Goal: Task Accomplishment & Management: Use online tool/utility

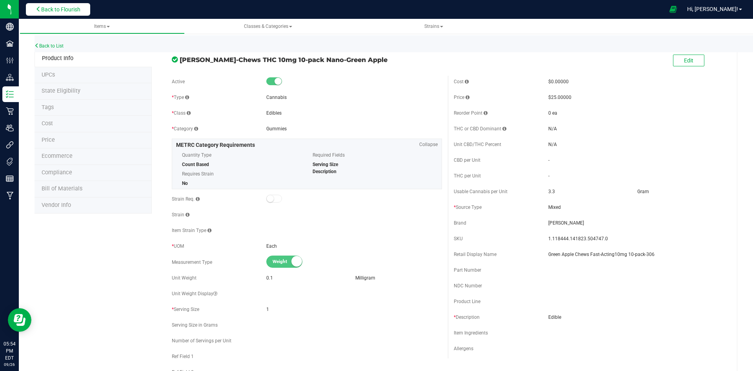
click at [50, 4] on button "Back to Flourish" at bounding box center [58, 9] width 64 height 13
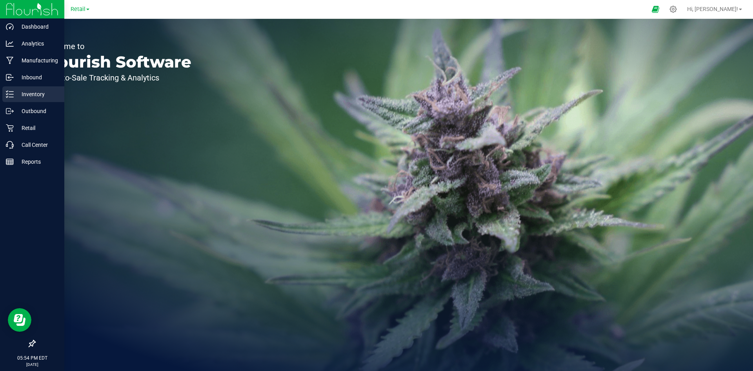
click at [31, 95] on p "Inventory" at bounding box center [37, 93] width 47 height 9
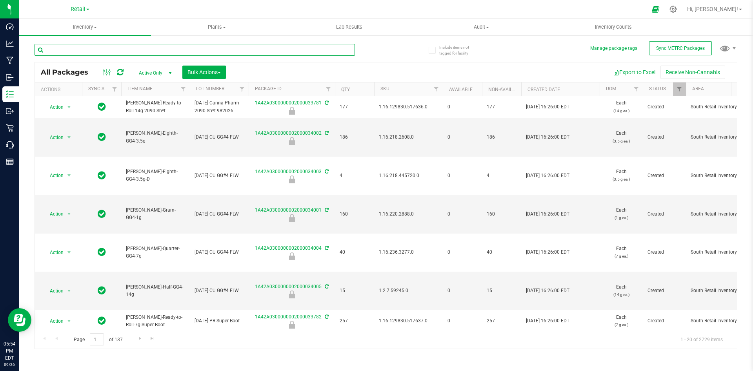
click at [119, 51] on input "text" at bounding box center [195, 50] width 321 height 12
type input "1A42A0300000002000032127"
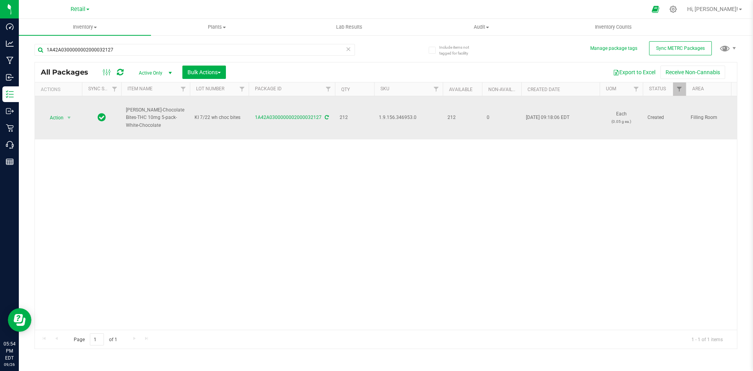
click at [392, 119] on span "1.9.156.346953.0" at bounding box center [408, 117] width 59 height 7
copy span "1.9.156.346953.0"
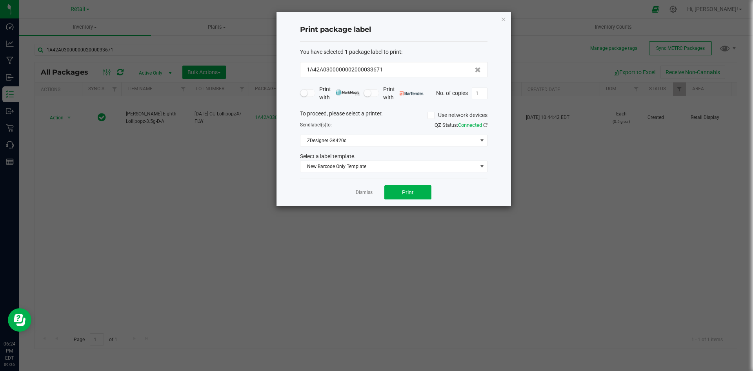
click at [507, 22] on div "Print package label You have selected 1 package label to print : 1A42A030000000…" at bounding box center [394, 108] width 235 height 193
click at [505, 20] on icon "button" at bounding box center [503, 18] width 5 height 9
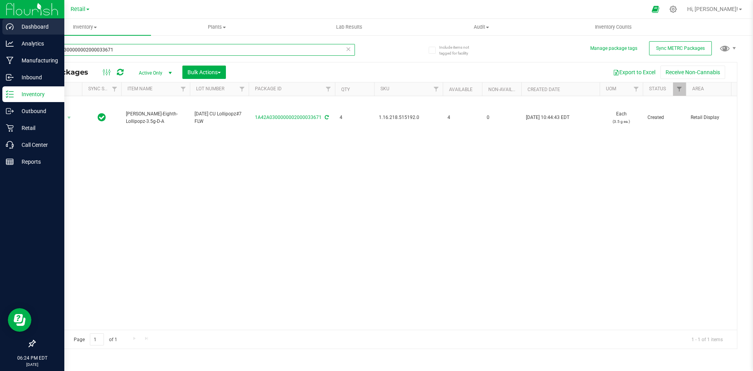
drag, startPoint x: 205, startPoint y: 50, endPoint x: 0, endPoint y: 32, distance: 205.6
click at [0, 32] on div "Dashboard Analytics Manufacturing Inbound Inventory Outbound Retail Call Center…" at bounding box center [376, 185] width 753 height 371
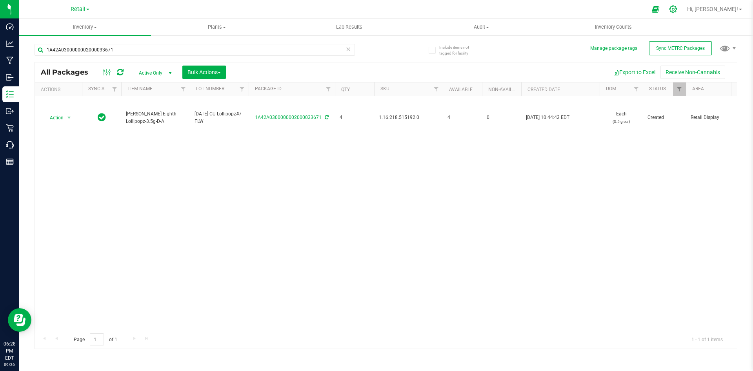
click at [678, 8] on icon at bounding box center [674, 9] width 8 height 8
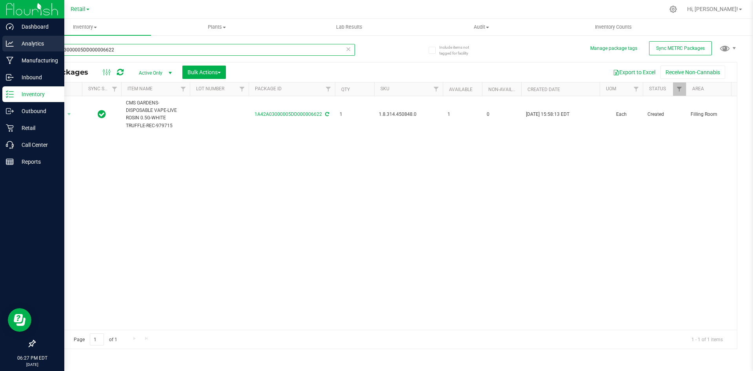
click at [0, 36] on div "Dashboard Analytics Manufacturing Inbound Inventory Outbound Retail Call Center…" at bounding box center [376, 185] width 753 height 371
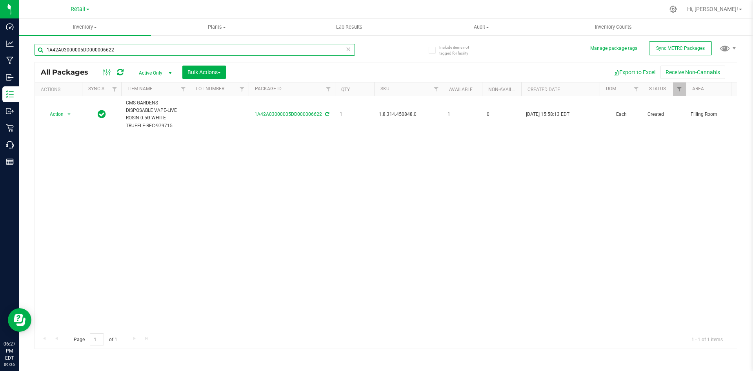
paste input ".8.306.514362.0"
type input "1.8.306.514362.0"
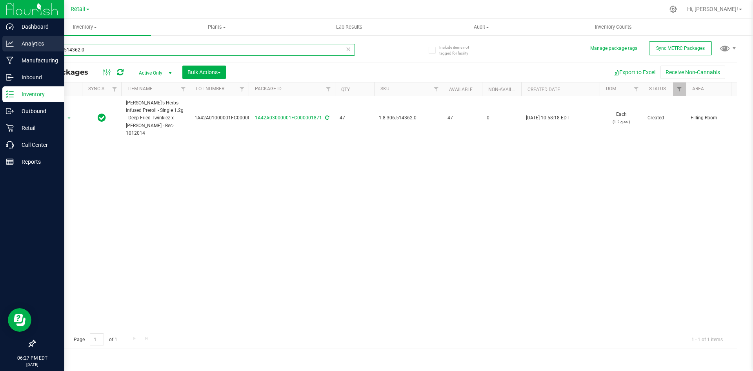
drag, startPoint x: 101, startPoint y: 46, endPoint x: 0, endPoint y: 47, distance: 100.9
click at [0, 47] on div "Dashboard Analytics Manufacturing Inbound Inventory Outbound Retail Call Center…" at bounding box center [376, 185] width 753 height 371
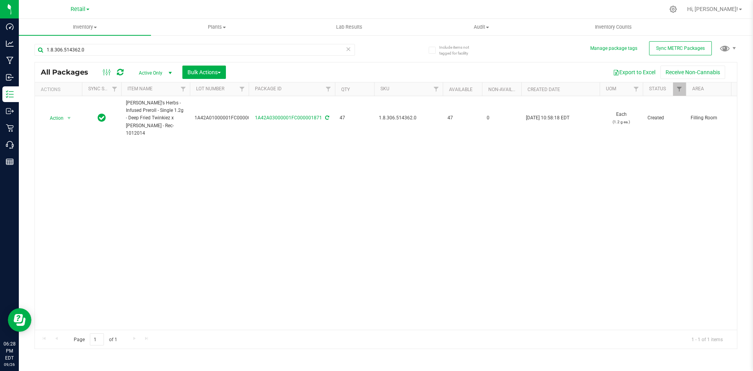
click at [253, 199] on div "Action Action Adjust qty Create package Edit attributes Global inventory Locate…" at bounding box center [386, 213] width 702 height 234
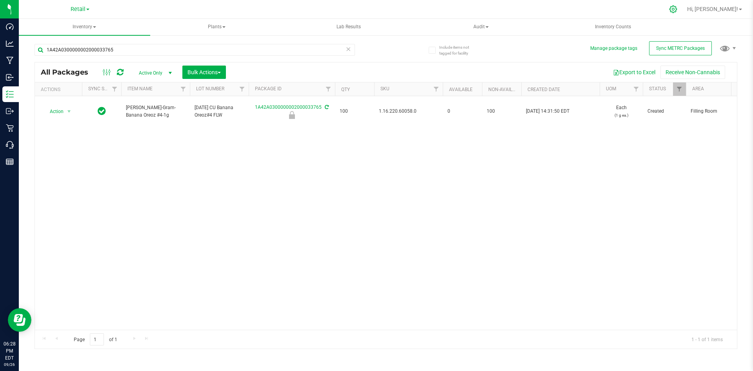
click at [679, 8] on div at bounding box center [673, 9] width 11 height 8
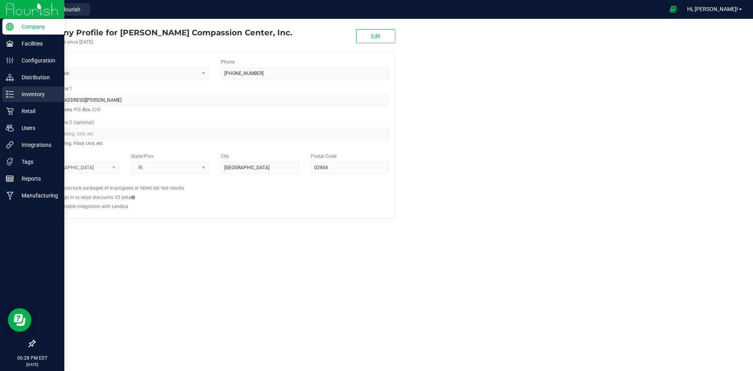
click at [34, 94] on p "Inventory" at bounding box center [37, 93] width 47 height 9
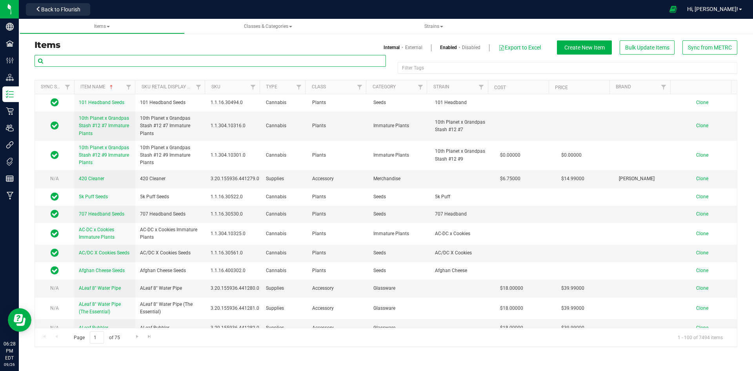
paste input "1.8.306.514362.0"
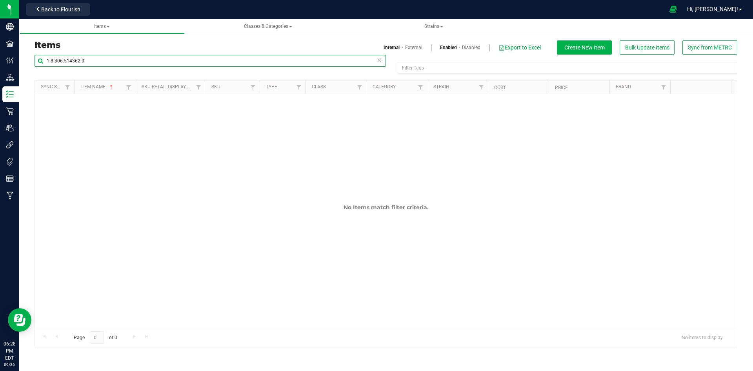
type input "1.8.306.514362.0"
click at [412, 44] on link "External" at bounding box center [413, 47] width 17 height 7
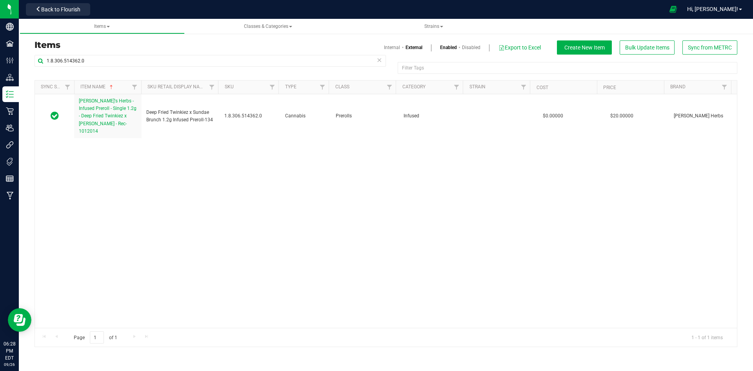
click at [394, 47] on link "Internal" at bounding box center [392, 47] width 16 height 7
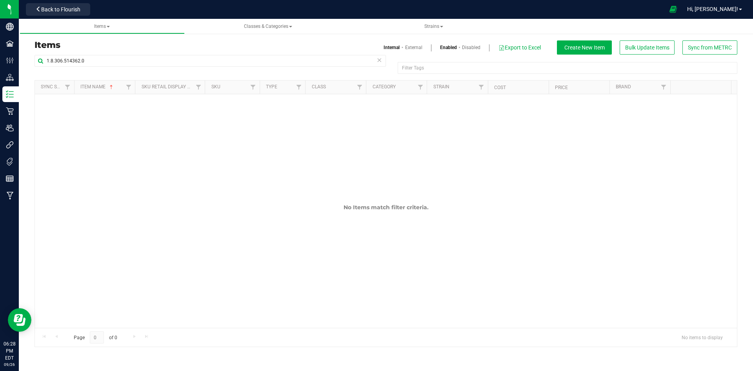
click at [412, 46] on link "External" at bounding box center [413, 47] width 17 height 7
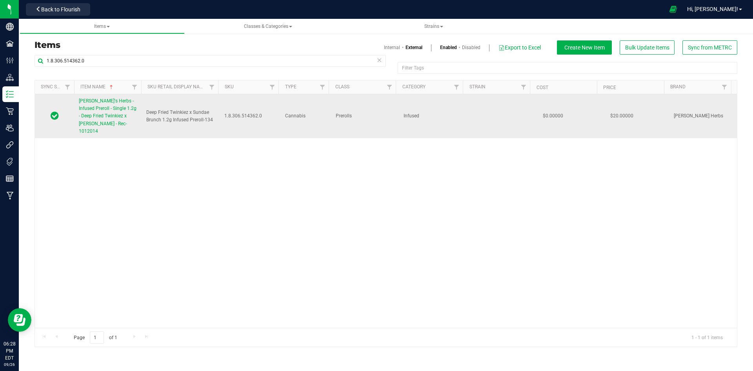
click at [106, 114] on span "Hank's Herbs - Infused Preroll - Single 1.2g - Deep Fried Twinkiez x Sundae Bru…" at bounding box center [108, 116] width 58 height 36
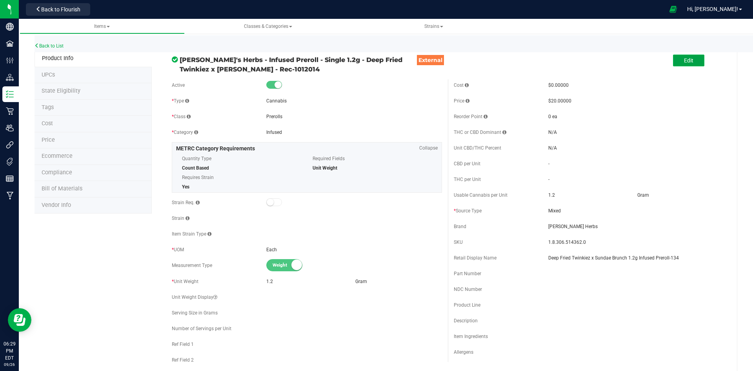
click at [688, 58] on span "Edit" at bounding box center [688, 60] width 9 height 6
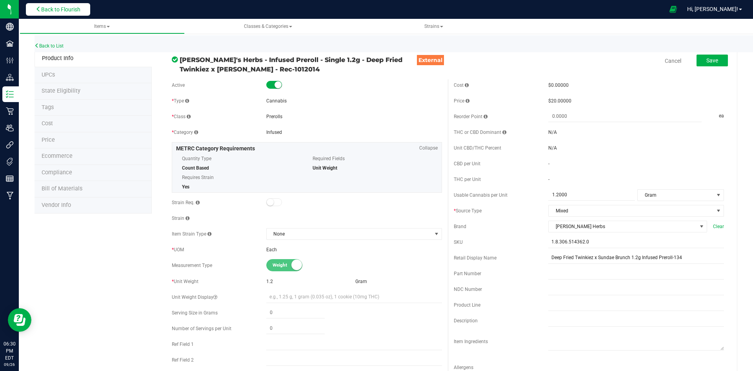
click at [59, 12] on span "Back to Flourish" at bounding box center [60, 9] width 39 height 6
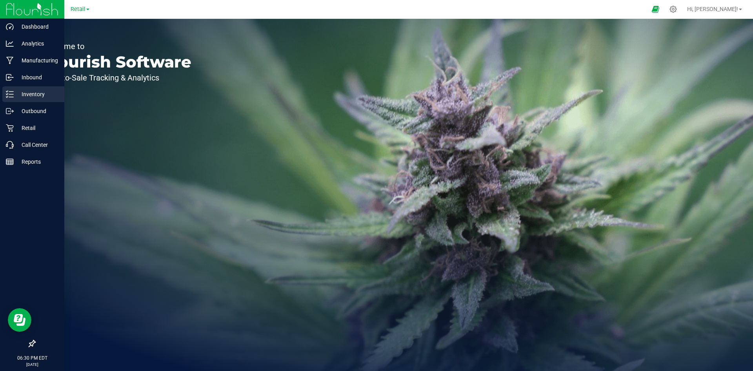
click at [22, 94] on p "Inventory" at bounding box center [37, 93] width 47 height 9
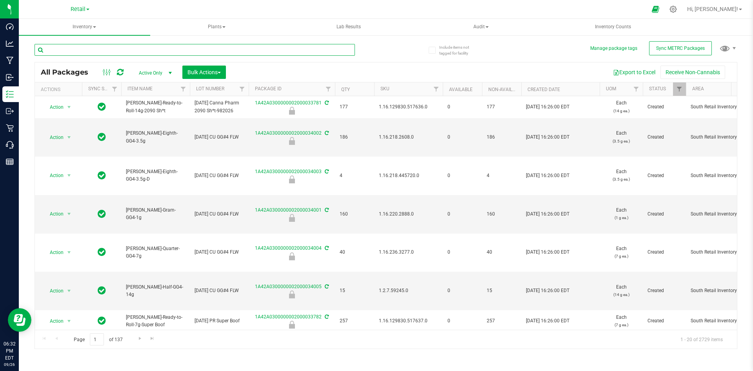
paste input "1.8.306.514362.0"
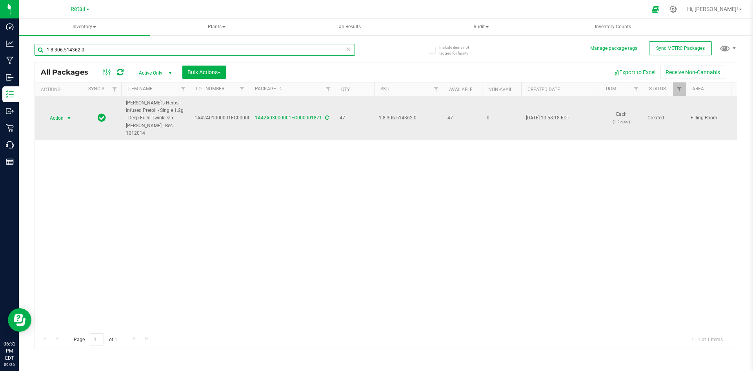
type input "1.8.306.514362.0"
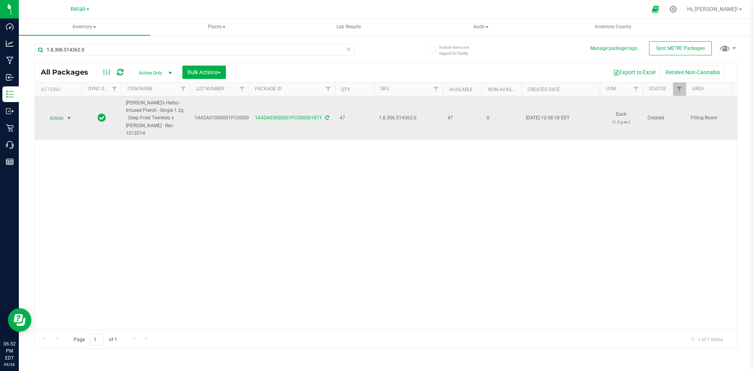
click at [57, 113] on span "Action" at bounding box center [53, 118] width 21 height 11
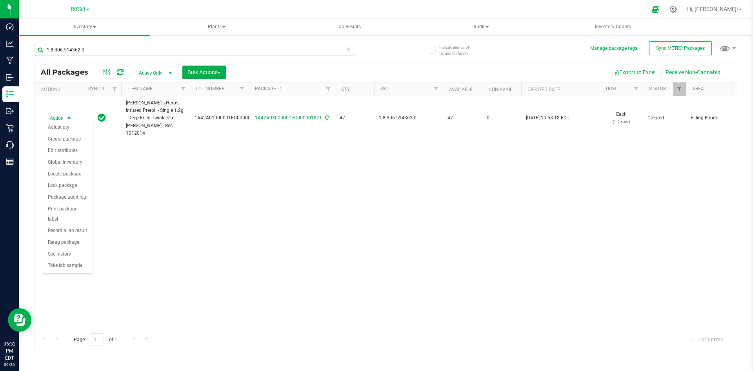
click at [144, 174] on div "Action Action Adjust qty Create package Edit attributes Global inventory Locate…" at bounding box center [386, 213] width 702 height 234
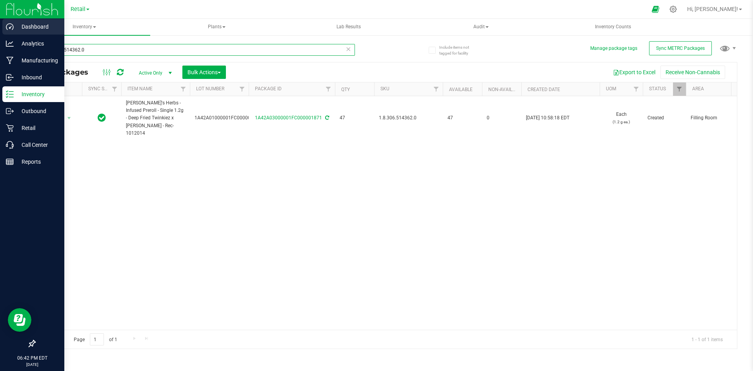
drag, startPoint x: 106, startPoint y: 48, endPoint x: 49, endPoint y: 35, distance: 58.9
click at [0, 46] on div "Dashboard Analytics Manufacturing Inbound Inventory Outbound Retail Call Center…" at bounding box center [376, 185] width 753 height 371
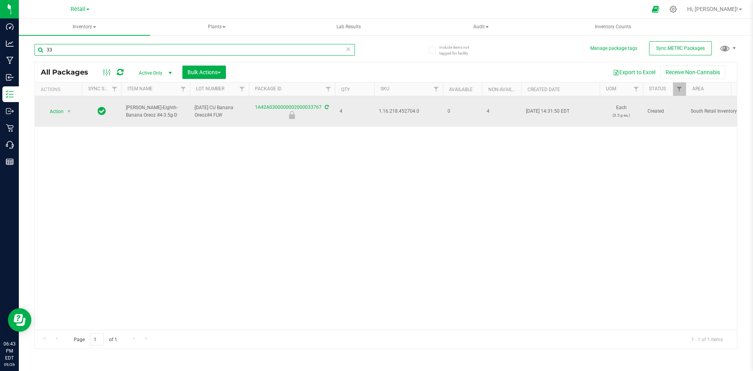
type input "3"
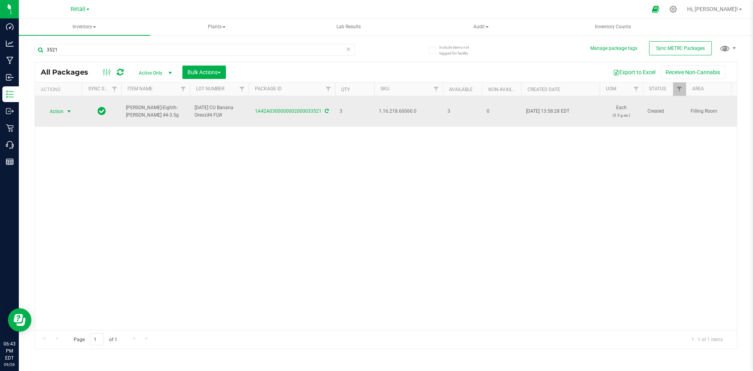
click at [57, 106] on span "Action" at bounding box center [53, 111] width 21 height 11
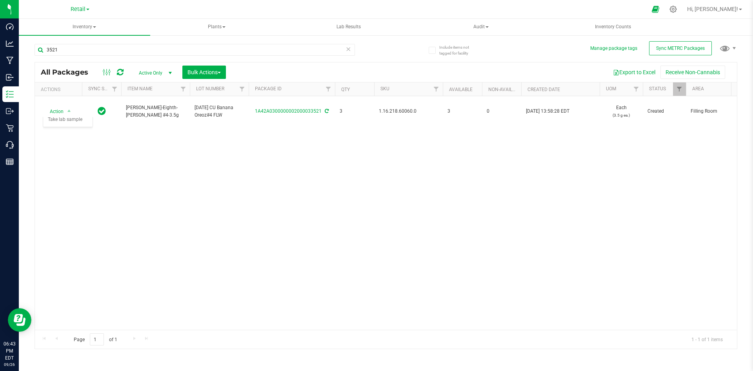
click at [193, 181] on div "Action Action Adjust qty Create package Edit attributes Global inventory Locate…" at bounding box center [386, 213] width 702 height 234
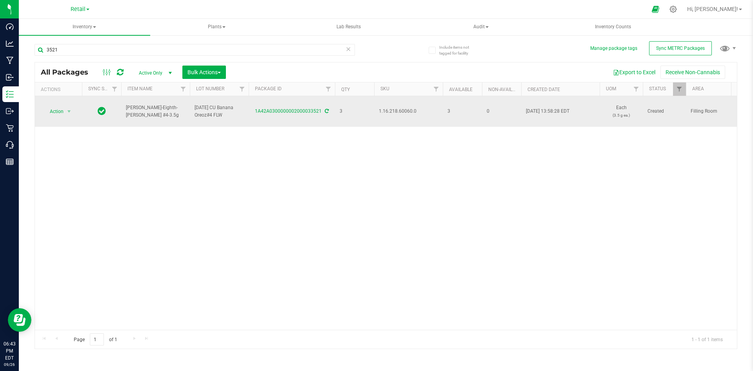
click at [412, 111] on span "1.16.218.60060.0" at bounding box center [408, 111] width 59 height 7
copy span "1.16.218.60060.0"
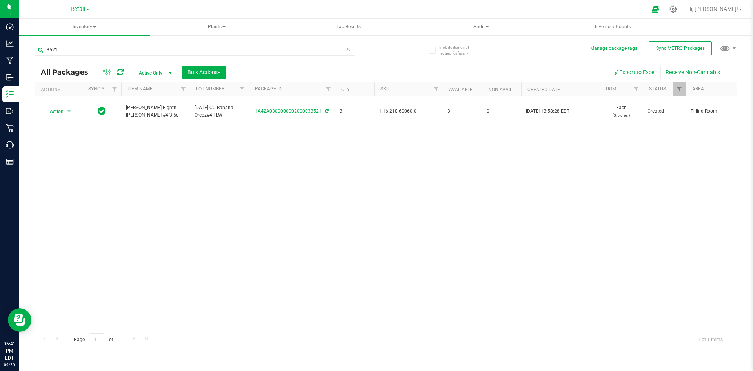
drag, startPoint x: 281, startPoint y: 183, endPoint x: 397, endPoint y: 160, distance: 118.1
click at [287, 181] on div "Action Action Adjust qty Create package Edit attributes Global inventory Locate…" at bounding box center [386, 213] width 702 height 234
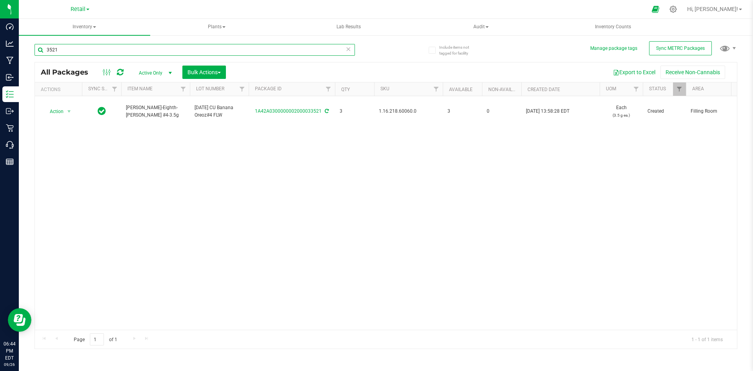
click at [0, 51] on div "Dashboard Analytics Manufacturing Inbound Inventory Outbound Retail Call Center…" at bounding box center [376, 185] width 753 height 371
paste input "1.16.218.60060.0"
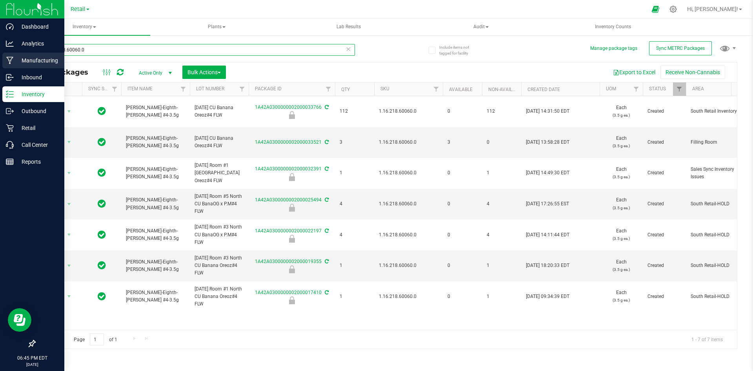
drag, startPoint x: 113, startPoint y: 47, endPoint x: 0, endPoint y: 56, distance: 113.8
click at [0, 56] on div "Dashboard Analytics Manufacturing Inbound Inventory Outbound Retail Call Center…" at bounding box center [376, 185] width 753 height 371
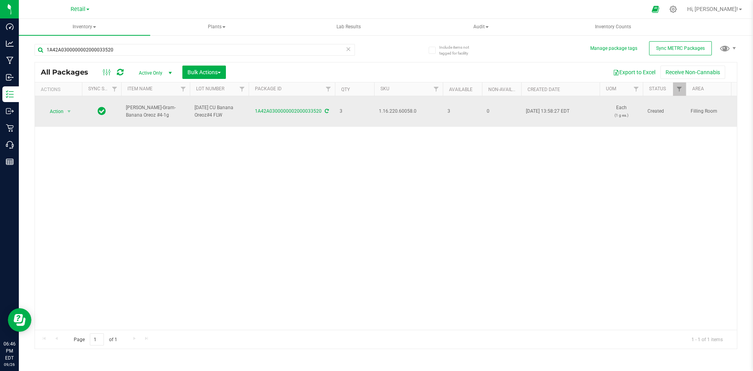
drag, startPoint x: 414, startPoint y: 109, endPoint x: 410, endPoint y: 110, distance: 4.1
click at [410, 110] on span "1.16.220.60058.0" at bounding box center [408, 111] width 59 height 7
copy span "1.16.220.60058.0"
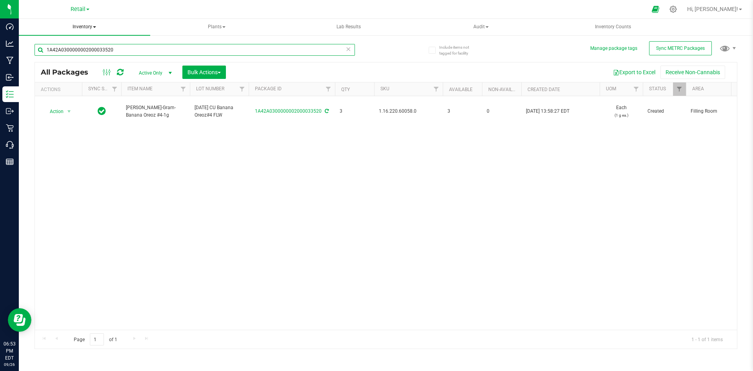
drag, startPoint x: 135, startPoint y: 48, endPoint x: 77, endPoint y: 28, distance: 62.3
click at [0, 52] on div "Dashboard Analytics Manufacturing Inbound Inventory Outbound Retail Call Center…" at bounding box center [376, 185] width 753 height 371
click at [124, 48] on input "1A42A0300000002000033520" at bounding box center [195, 50] width 321 height 12
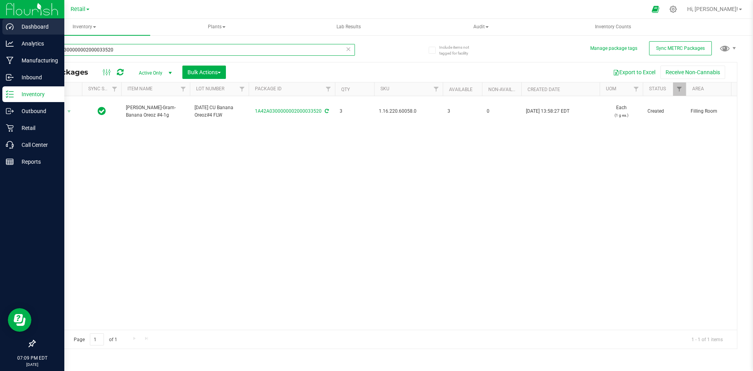
drag, startPoint x: 124, startPoint y: 48, endPoint x: 6, endPoint y: 27, distance: 119.6
click at [3, 29] on div "Dashboard Analytics Manufacturing Inbound Inventory Outbound Retail Call Center…" at bounding box center [376, 185] width 753 height 371
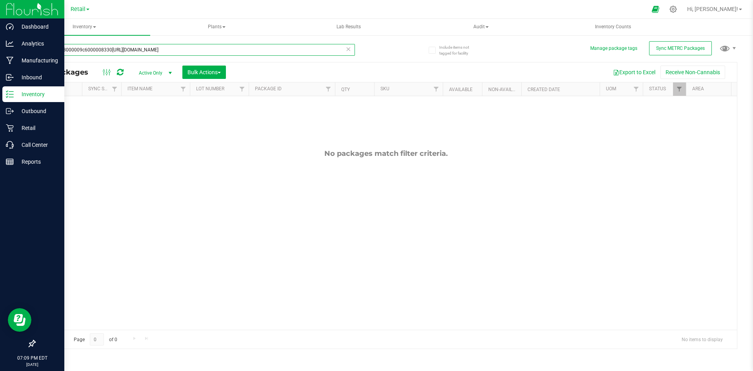
drag, startPoint x: 178, startPoint y: 52, endPoint x: 38, endPoint y: 0, distance: 149.4
click at [0, 47] on div "Dashboard Analytics Manufacturing Inbound Inventory Outbound Retail Call Center…" at bounding box center [376, 185] width 753 height 371
type input "1a42a03000009c6000008330"
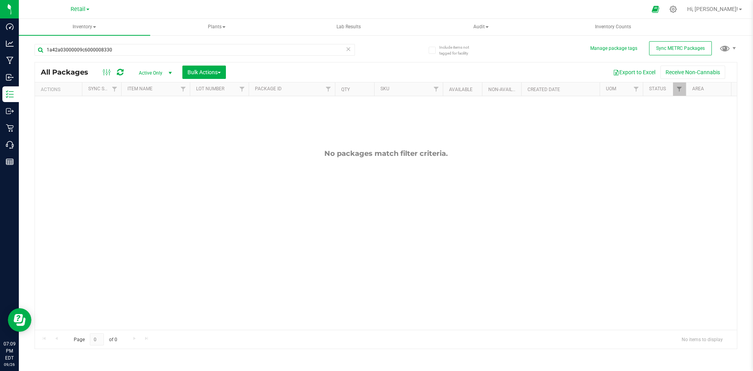
click at [149, 78] on span "Active Only" at bounding box center [153, 72] width 43 height 11
click at [153, 121] on li "All" at bounding box center [153, 121] width 42 height 12
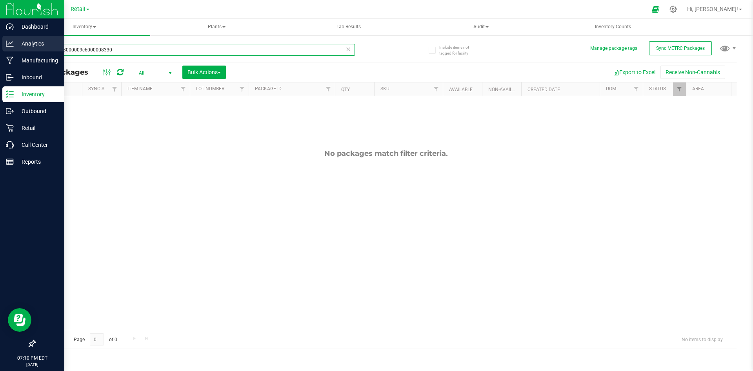
drag, startPoint x: 125, startPoint y: 50, endPoint x: 0, endPoint y: 44, distance: 125.0
click at [0, 44] on div "Dashboard Analytics Manufacturing Inbound Inventory Outbound Retail Call Center…" at bounding box center [376, 185] width 753 height 371
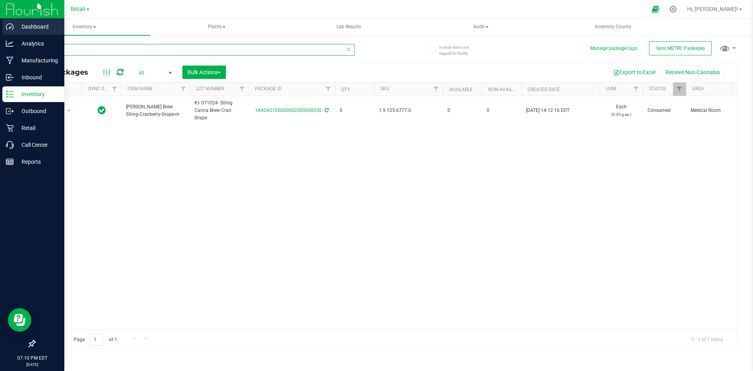
drag, startPoint x: 115, startPoint y: 49, endPoint x: 21, endPoint y: 25, distance: 97.3
click at [0, 53] on div "Dashboard Analytics Manufacturing Inbound Inventory Outbound Retail Call Center…" at bounding box center [376, 185] width 753 height 371
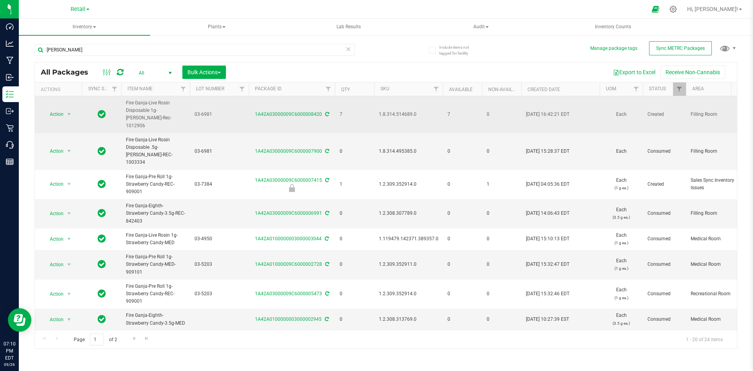
click at [395, 111] on span "1.8.314.514689.0" at bounding box center [408, 114] width 59 height 7
copy span "1.8.314.514689.0"
click at [405, 118] on td "1.8.314.514689.0" at bounding box center [408, 114] width 69 height 37
click at [401, 111] on span "1.8.314.514689.0" at bounding box center [408, 114] width 59 height 7
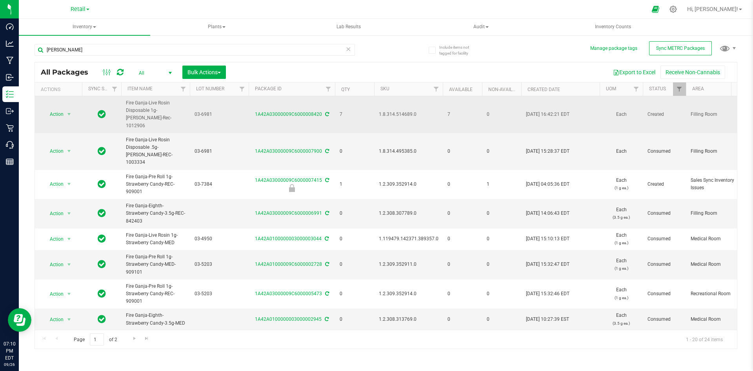
click at [401, 111] on span "1.8.314.514689.0" at bounding box center [408, 114] width 59 height 7
copy span "1.8.314.514689.0"
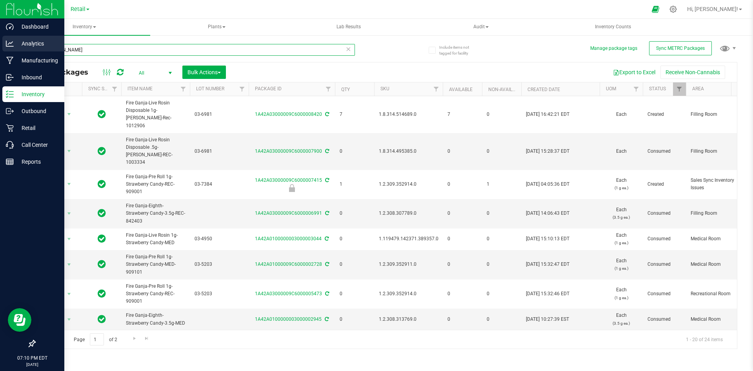
drag, startPoint x: 131, startPoint y: 49, endPoint x: 0, endPoint y: 49, distance: 130.7
click at [0, 49] on div "Dashboard Analytics Manufacturing Inbound Inventory Outbound Retail Call Center…" at bounding box center [376, 185] width 753 height 371
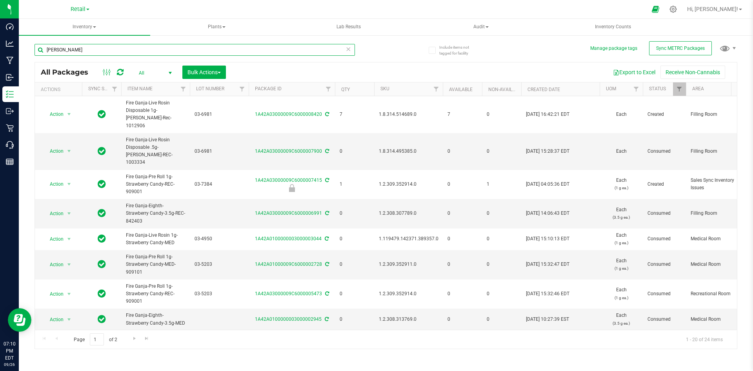
paste input "1.8.314.514689.0"
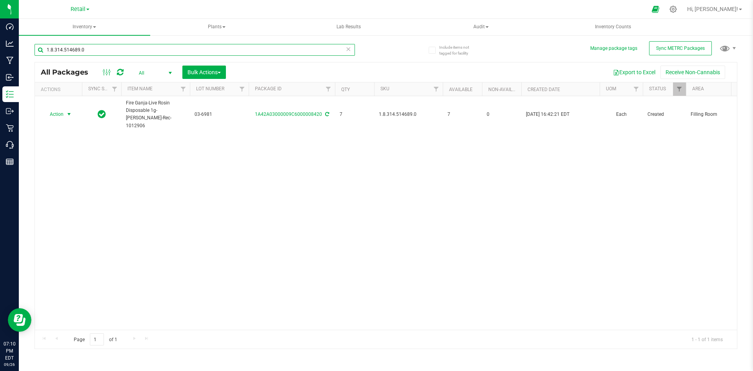
type input "1.8.314.514689.0"
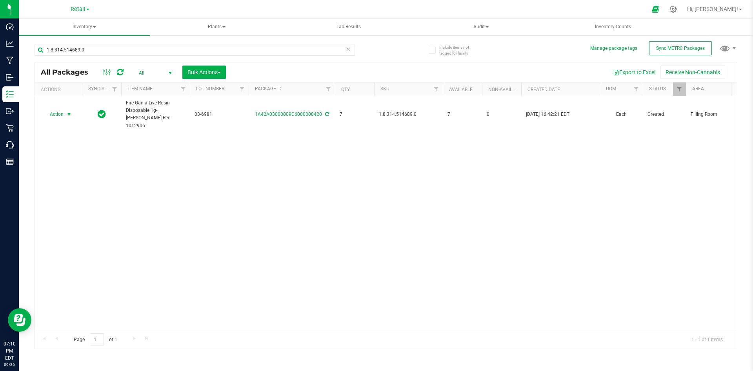
click at [62, 110] on span "Action" at bounding box center [53, 114] width 21 height 11
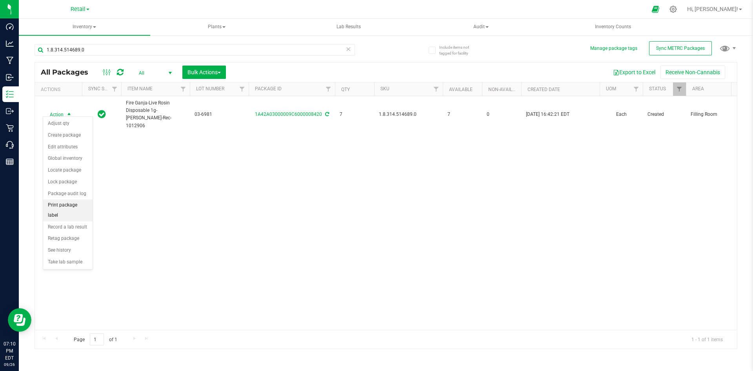
click at [77, 207] on li "Print package label" at bounding box center [67, 210] width 49 height 22
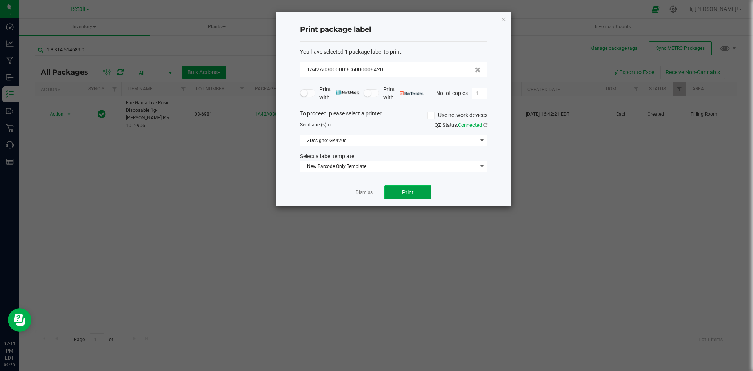
click at [414, 192] on button "Print" at bounding box center [408, 192] width 47 height 14
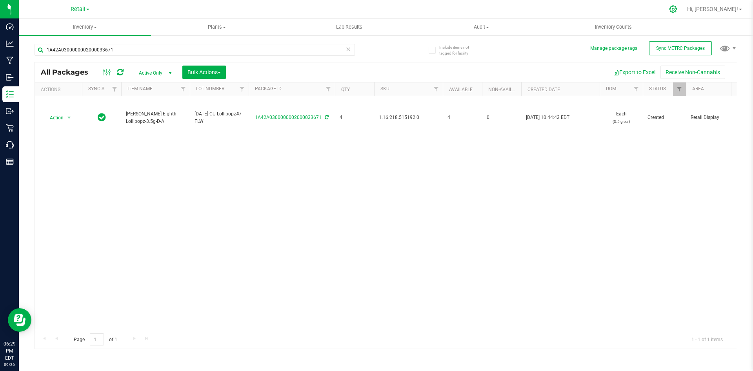
click at [678, 12] on icon at bounding box center [674, 9] width 8 height 8
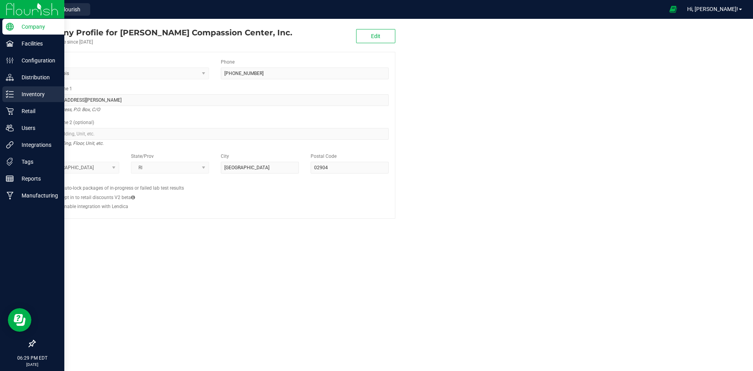
click at [33, 93] on p "Inventory" at bounding box center [37, 93] width 47 height 9
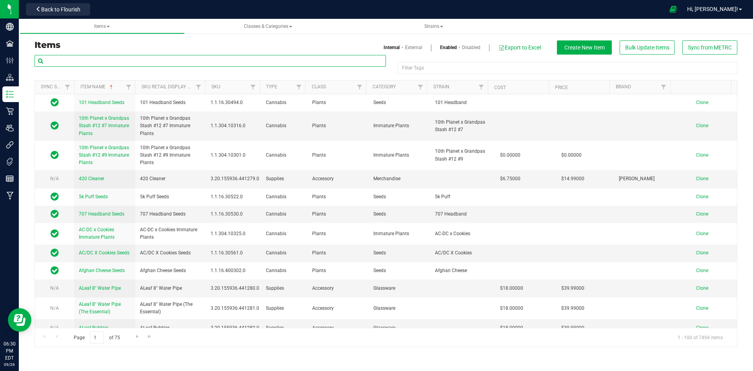
paste input "1.118466.142342.452109.0"
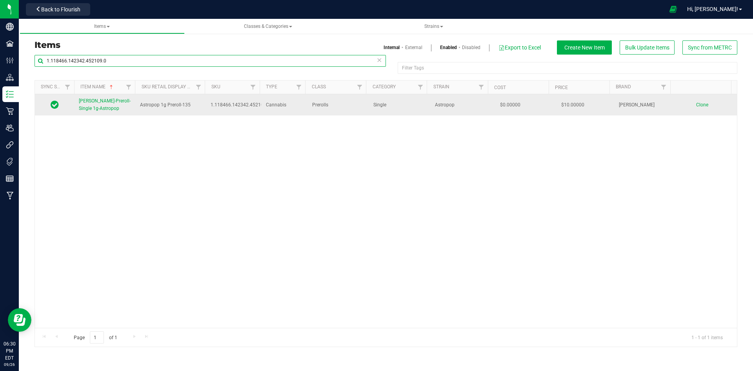
type input "1.118466.142342.452109.0"
click at [86, 102] on span "[PERSON_NAME]-Preroll-Single 1g-Astropop" at bounding box center [105, 104] width 52 height 13
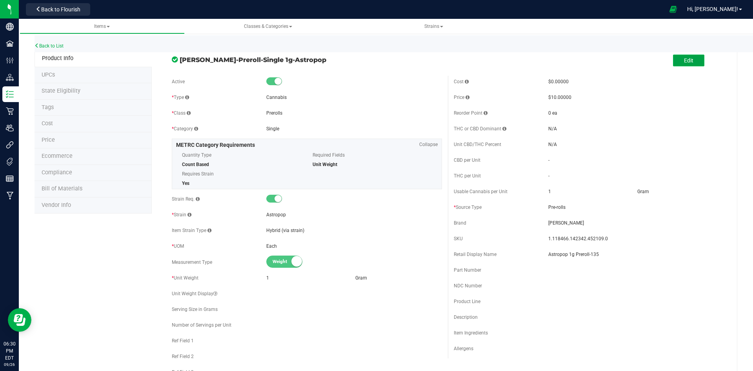
click at [675, 58] on button "Edit" at bounding box center [688, 61] width 31 height 12
